Goal: Entertainment & Leisure: Browse casually

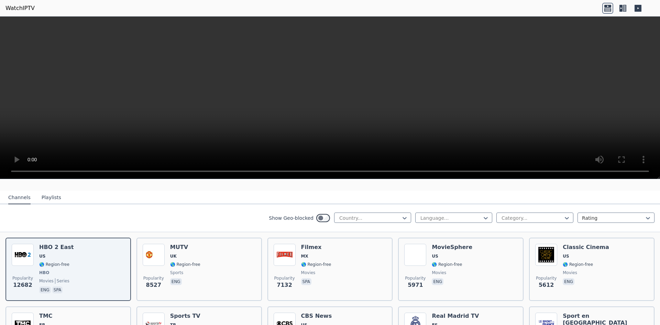
scroll to position [69, 0]
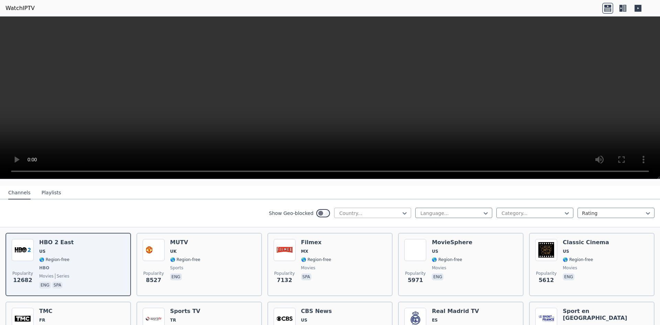
click at [357, 210] on div at bounding box center [369, 213] width 63 height 7
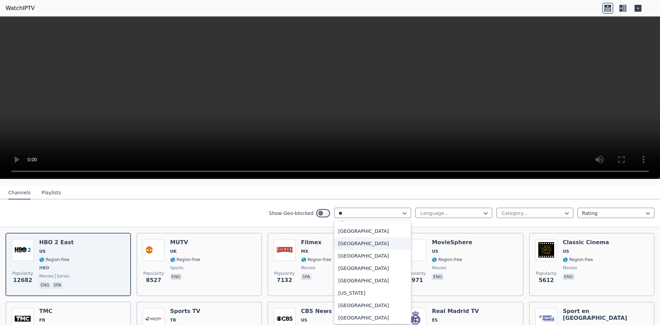
scroll to position [0, 0]
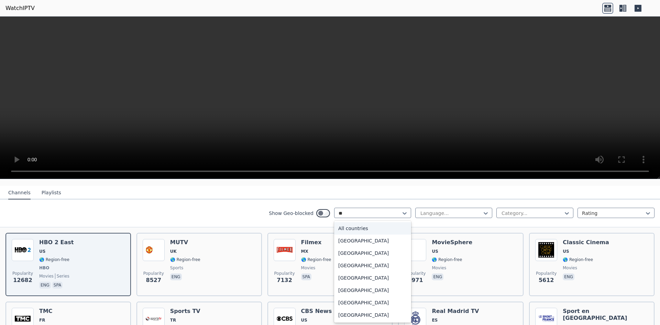
type input "***"
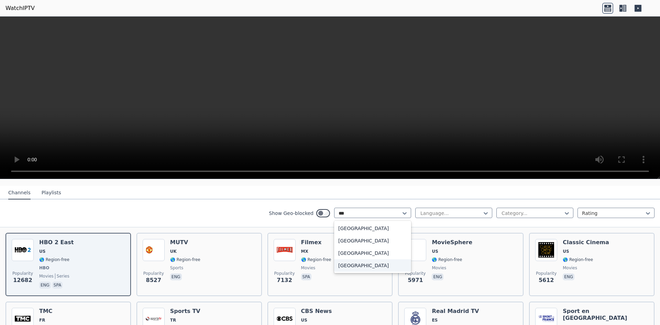
click at [356, 260] on div "[GEOGRAPHIC_DATA]" at bounding box center [372, 265] width 77 height 12
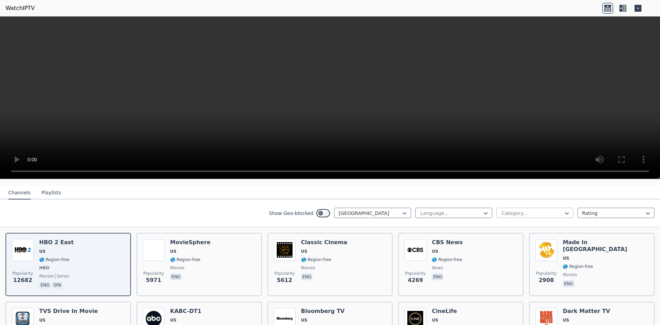
click at [522, 210] on div at bounding box center [532, 213] width 63 height 7
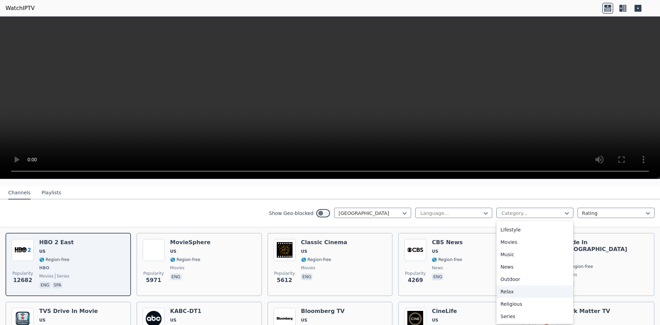
scroll to position [234, 0]
click at [516, 289] on div "Sports" at bounding box center [534, 291] width 77 height 12
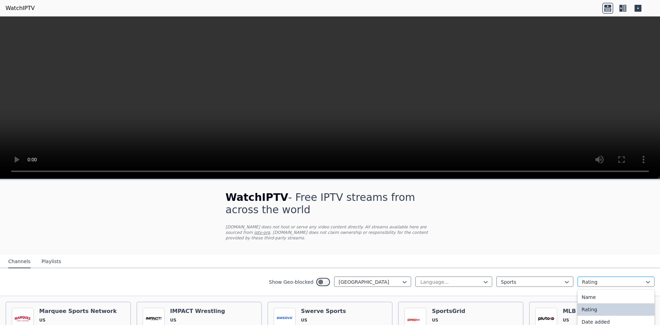
click at [599, 278] on div at bounding box center [613, 281] width 63 height 7
click at [606, 254] on nav "Channels Playlists" at bounding box center [330, 261] width 660 height 14
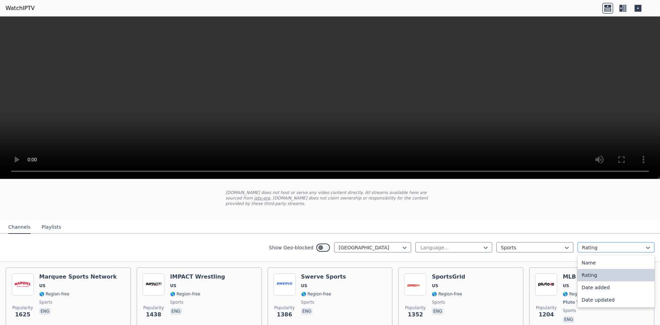
click at [606, 244] on div at bounding box center [613, 247] width 63 height 7
click at [556, 244] on div at bounding box center [532, 247] width 63 height 7
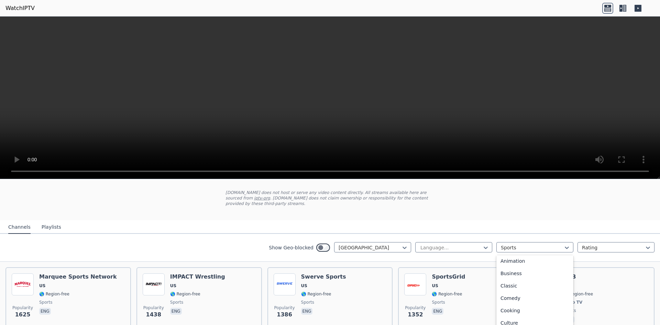
scroll to position [24, 0]
